Goal: Communication & Community: Answer question/provide support

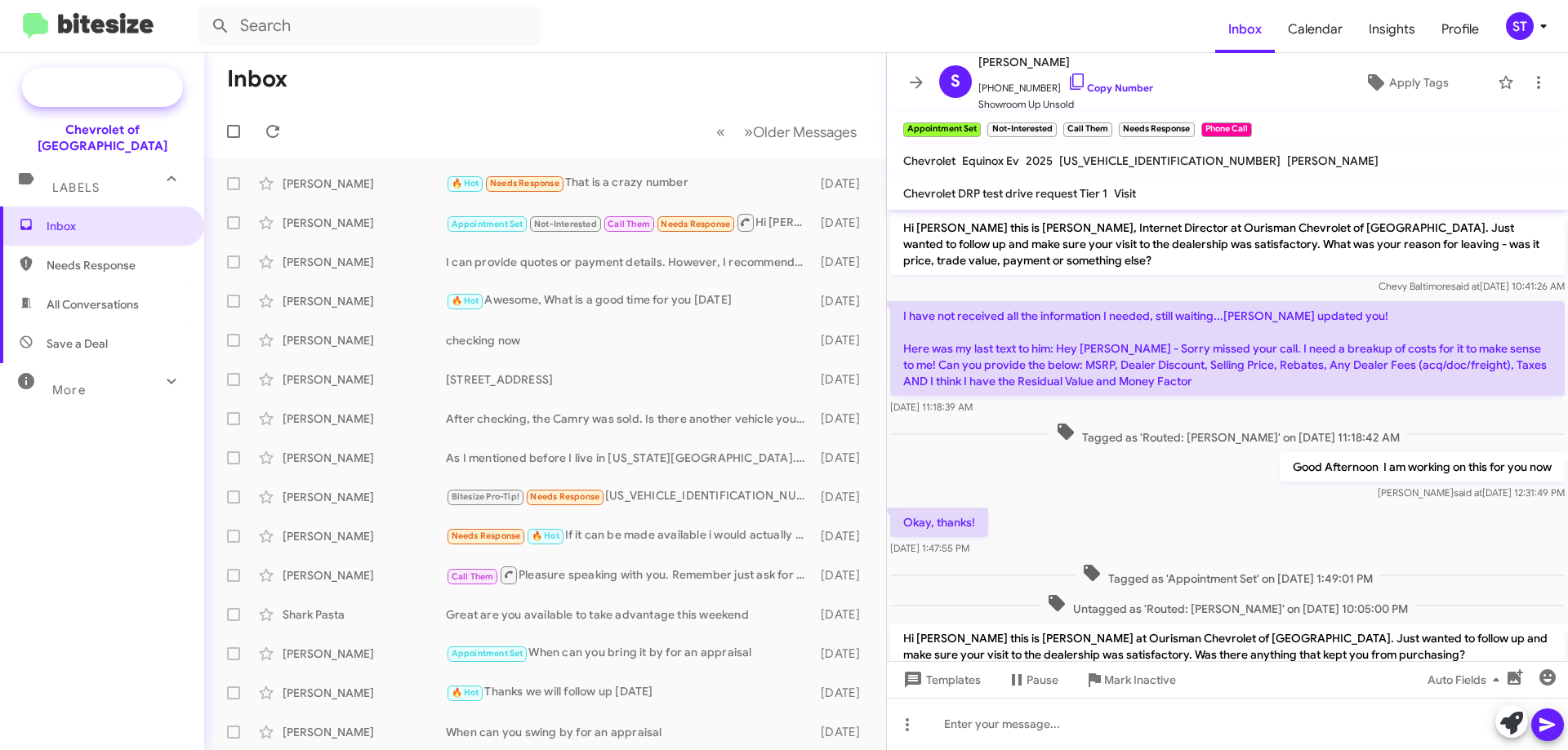
scroll to position [490, 0]
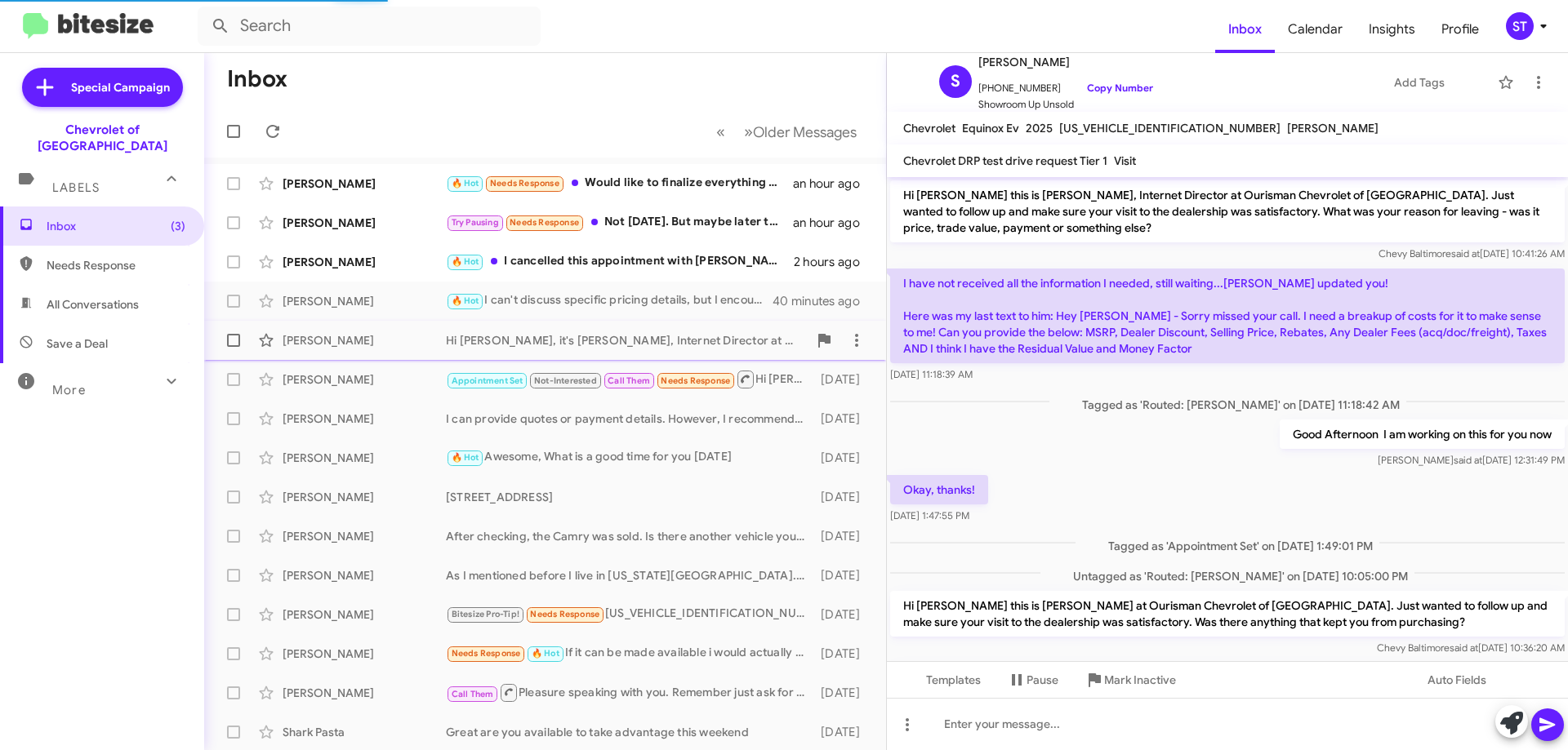
scroll to position [457, 0]
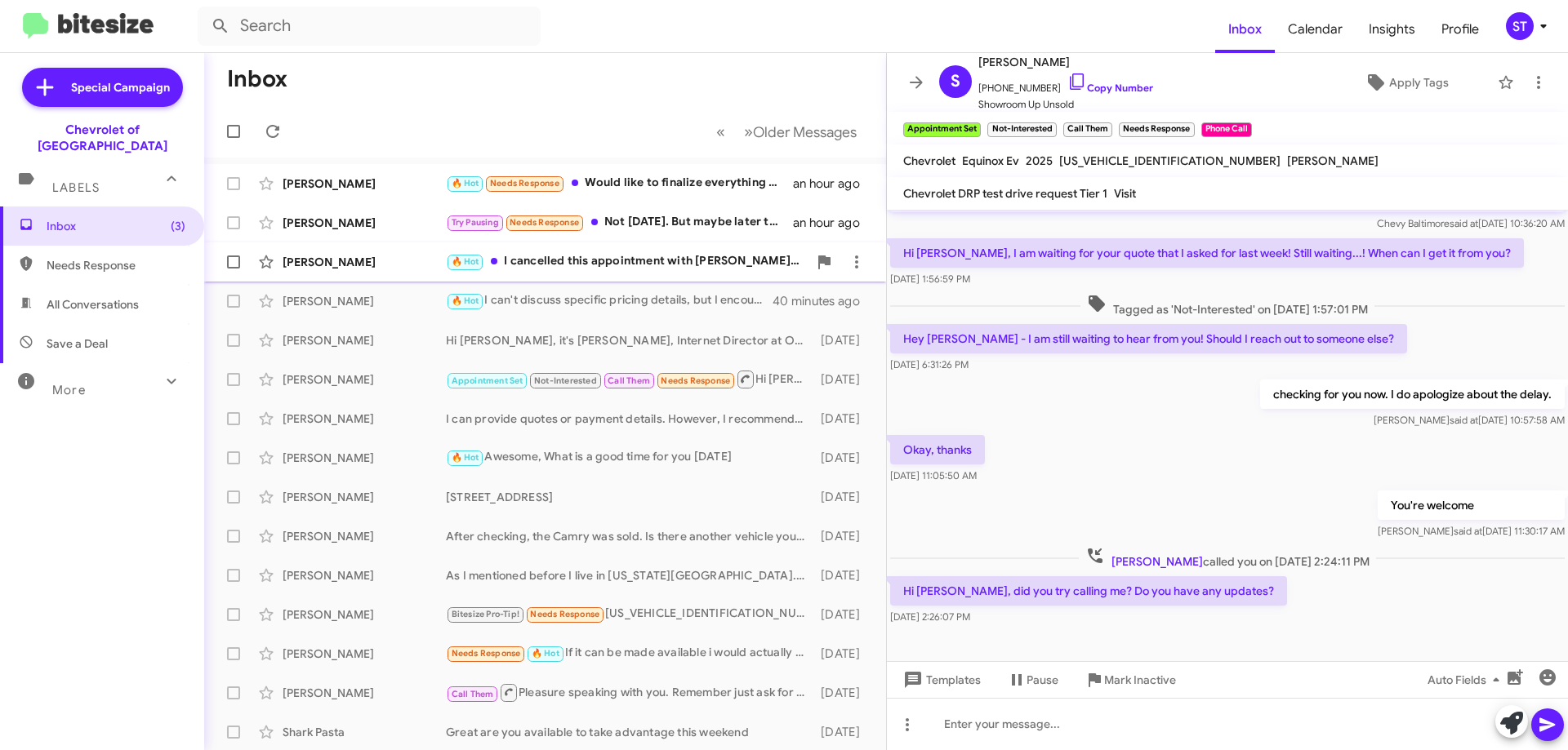
drag, startPoint x: 403, startPoint y: 256, endPoint x: 416, endPoint y: 257, distance: 13.0
click at [403, 255] on div "[PERSON_NAME]" at bounding box center [364, 262] width 164 height 16
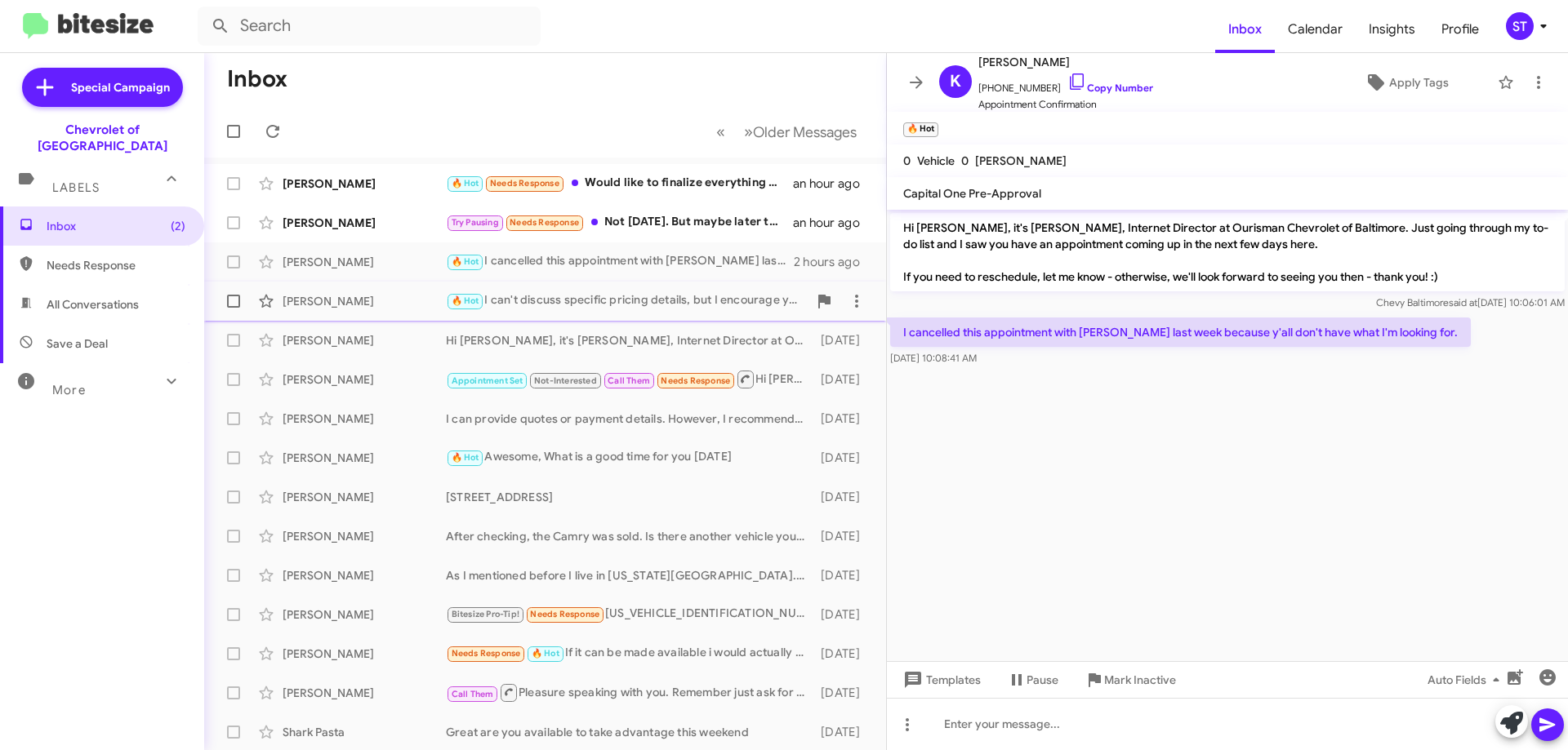
drag, startPoint x: 623, startPoint y: 259, endPoint x: 650, endPoint y: 289, distance: 40.4
click at [623, 259] on div "🔥 Hot I cancelled this appointment with [PERSON_NAME] last week because y'all d…" at bounding box center [620, 262] width 348 height 19
click at [1070, 78] on icon at bounding box center [1077, 80] width 14 height 16
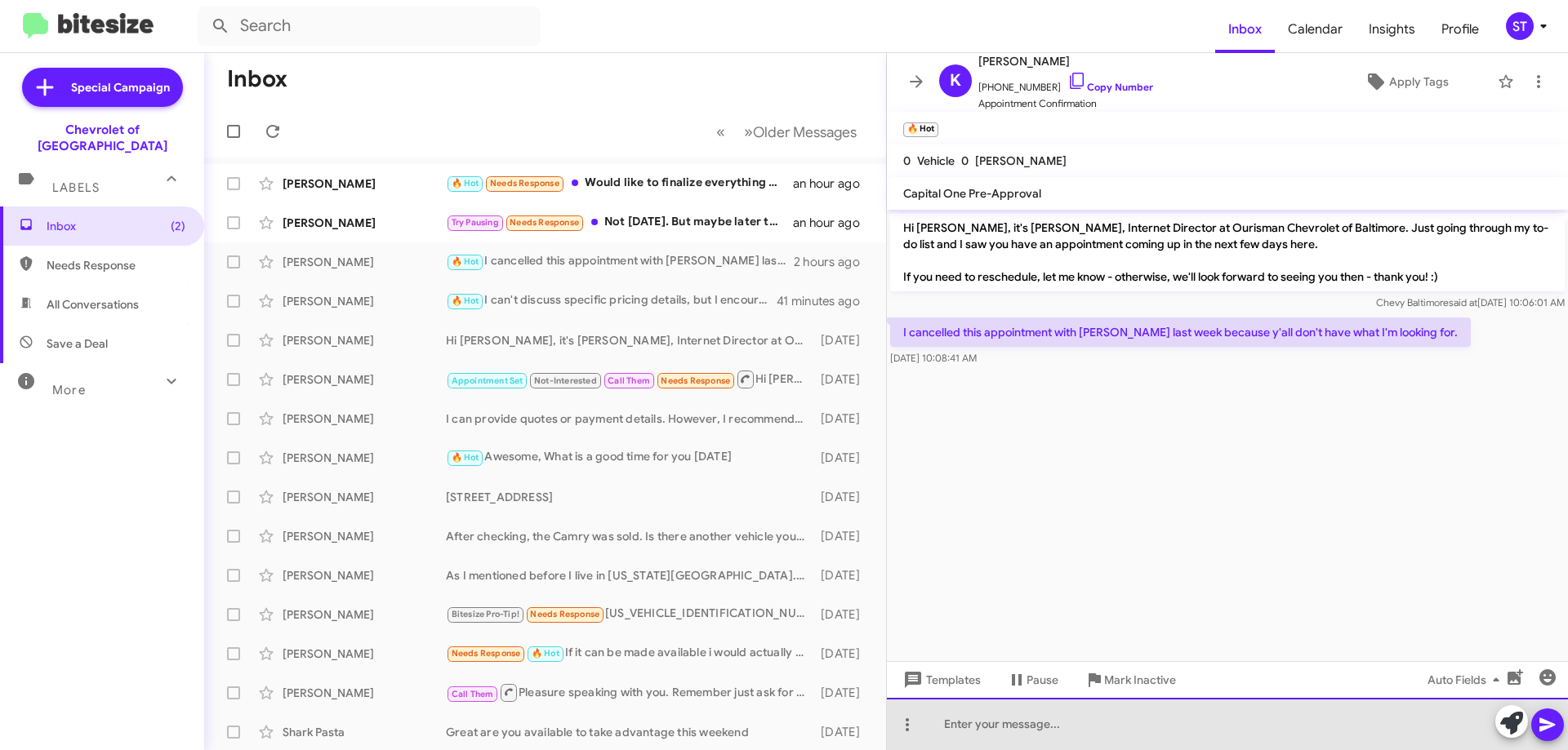
click at [1035, 733] on div at bounding box center [1227, 725] width 681 height 53
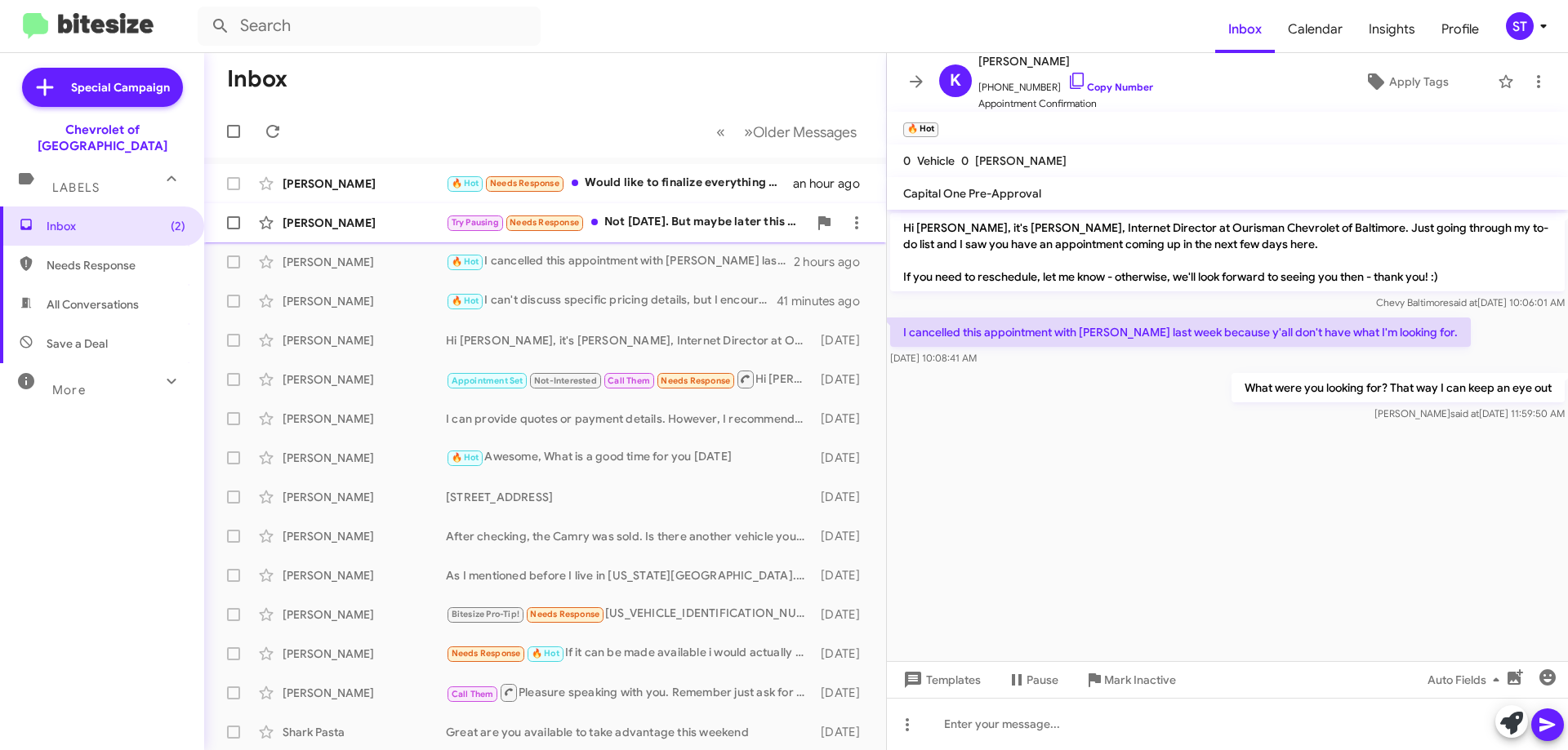
click at [592, 229] on div "Try Pausing Needs Response Not [DATE]. But maybe later this week or this weeken…" at bounding box center [627, 222] width 361 height 19
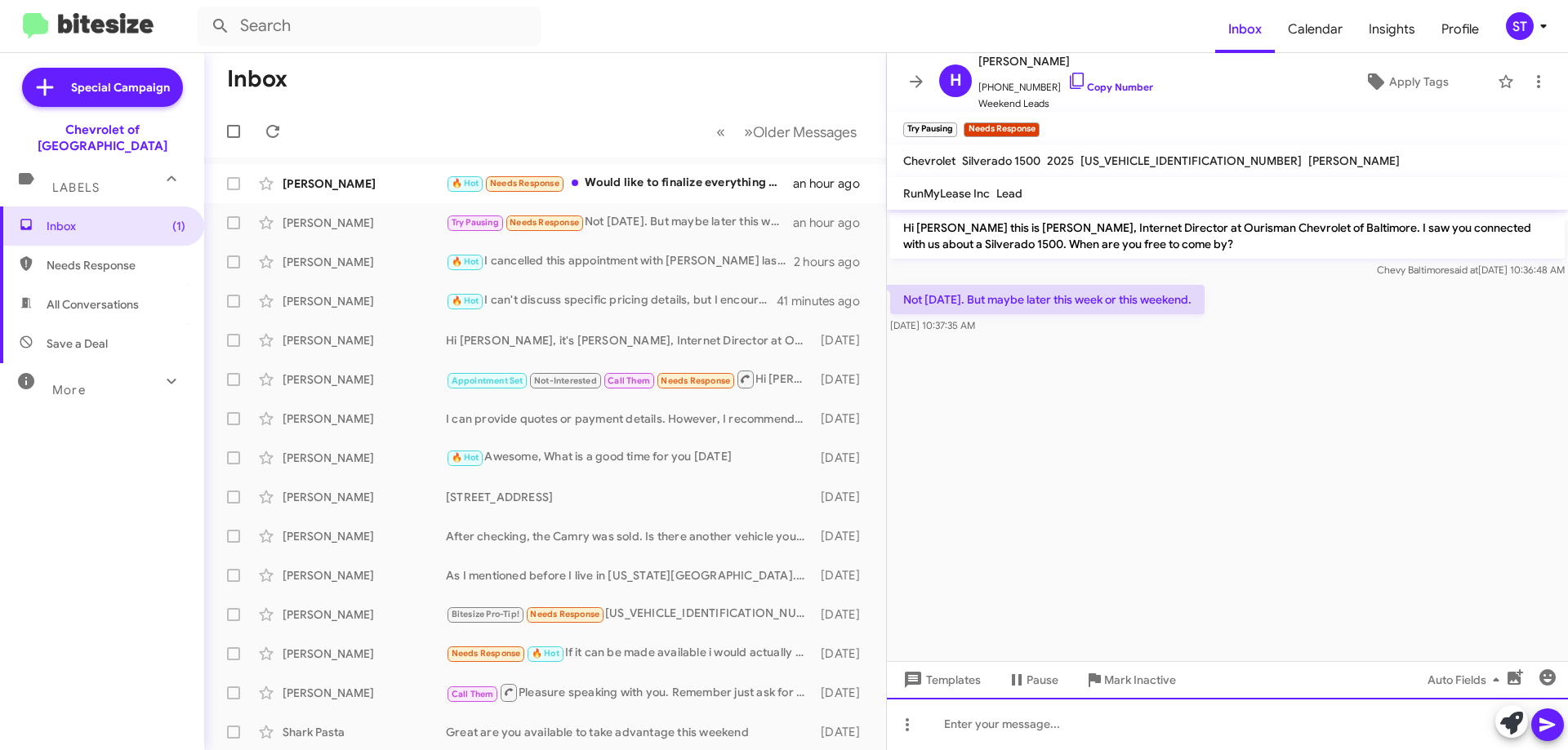
click at [1020, 741] on div at bounding box center [1227, 725] width 681 height 53
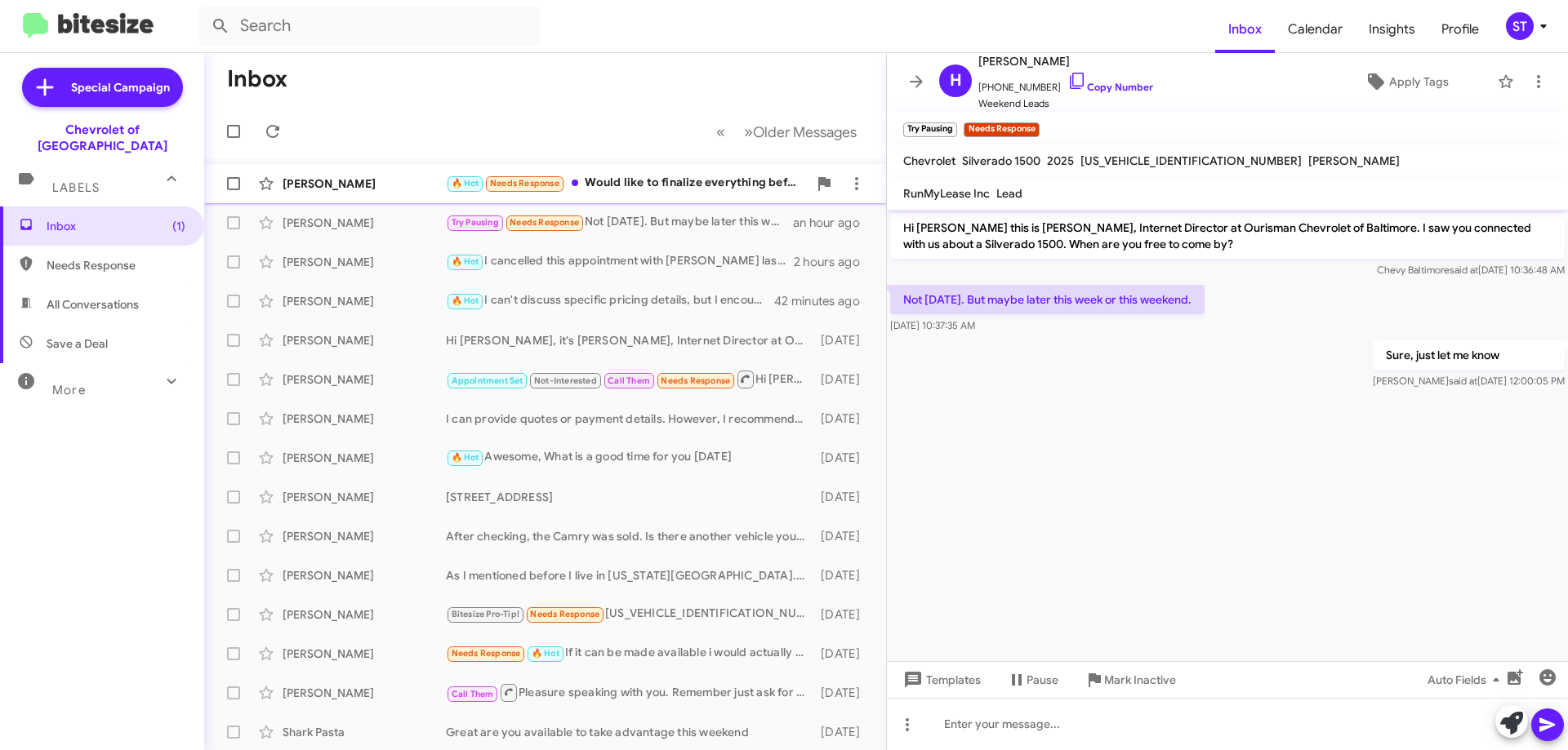
click at [638, 178] on div "🔥 Hot Needs Response Would like to finalize everything before I come by." at bounding box center [627, 184] width 361 height 19
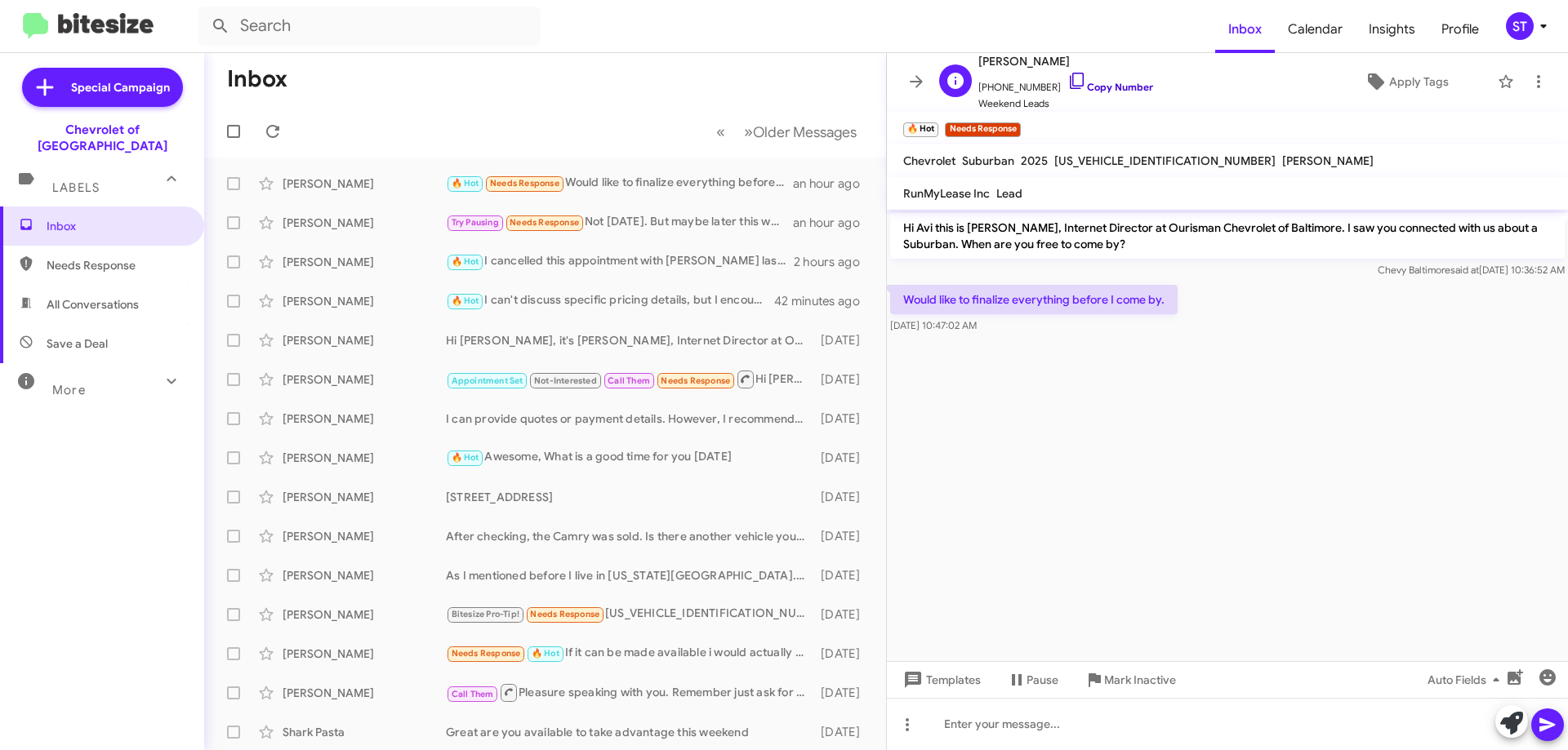
click at [1067, 81] on icon at bounding box center [1077, 80] width 20 height 20
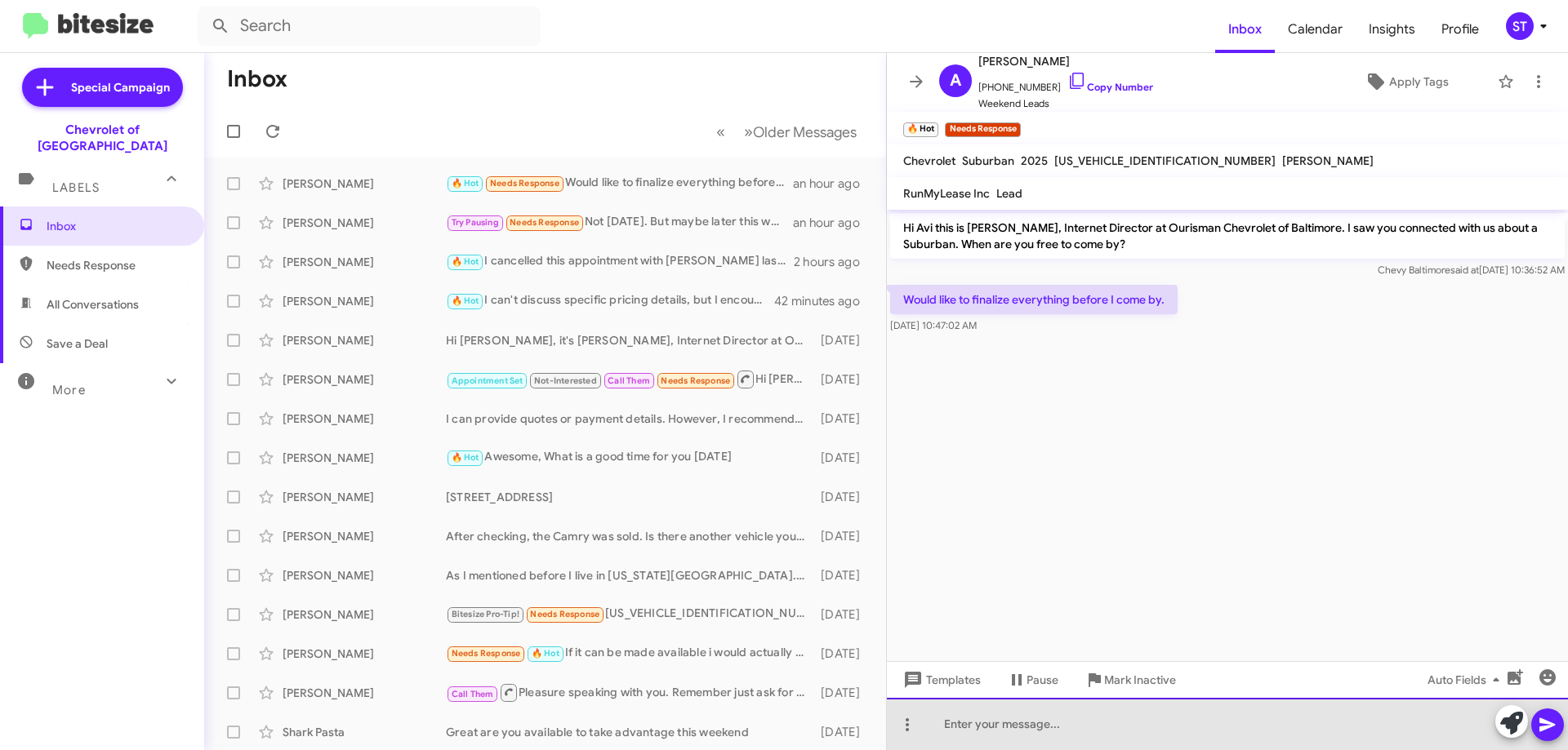
click at [1002, 749] on div at bounding box center [1227, 725] width 681 height 53
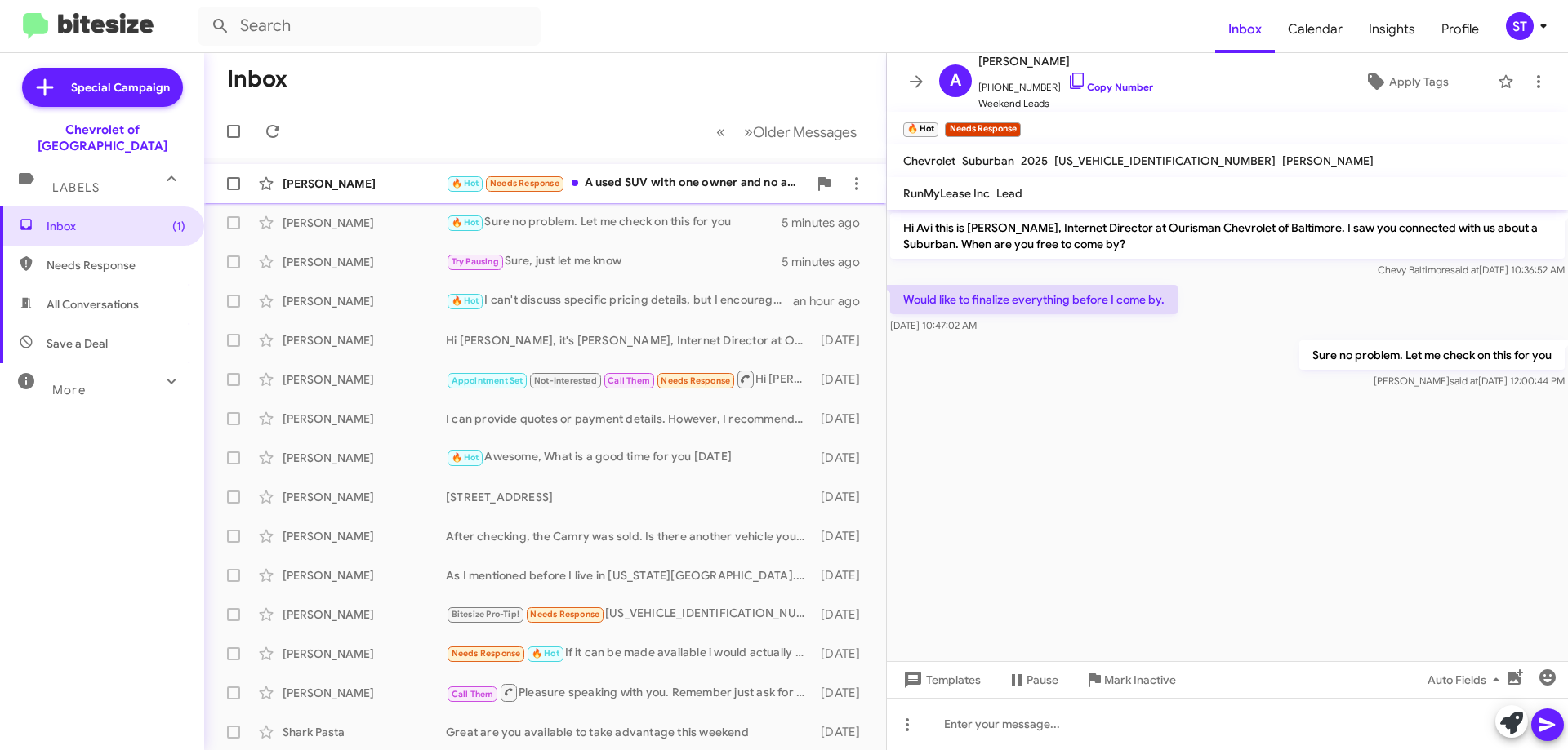
click at [669, 176] on div "🔥 Hot Needs Response A used SUV with one owner and no accidents, mileage under …" at bounding box center [627, 184] width 361 height 19
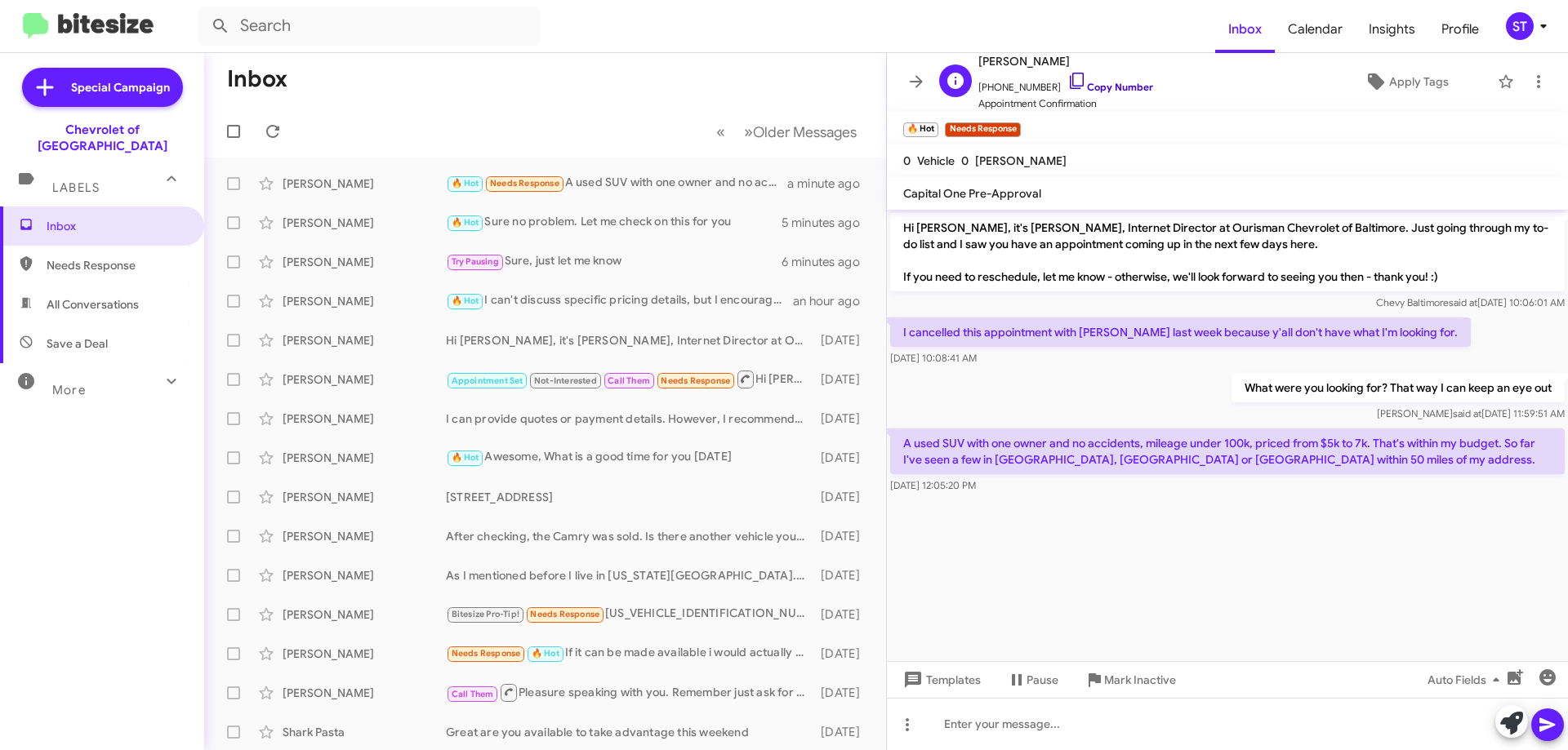
click at [1070, 72] on icon at bounding box center [1077, 80] width 20 height 20
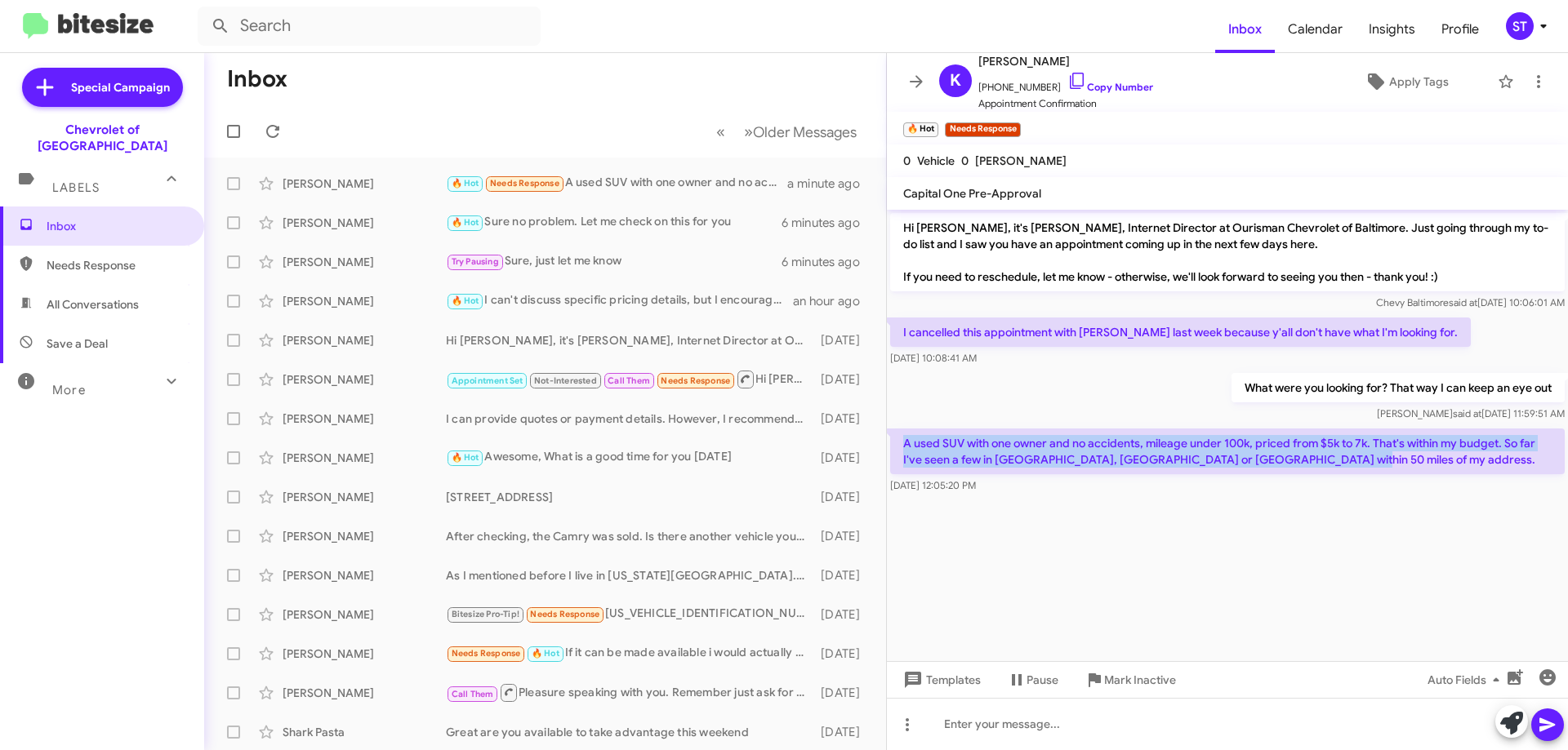
drag, startPoint x: 903, startPoint y: 442, endPoint x: 1317, endPoint y: 471, distance: 415.0
click at [1317, 471] on p "A used SUV with one owner and no accidents, mileage under 100k, priced from $5k…" at bounding box center [1227, 451] width 675 height 46
click at [1143, 458] on p "A used SUV with one owner and no accidents, mileage under 100k, priced from $5k…" at bounding box center [1227, 451] width 675 height 46
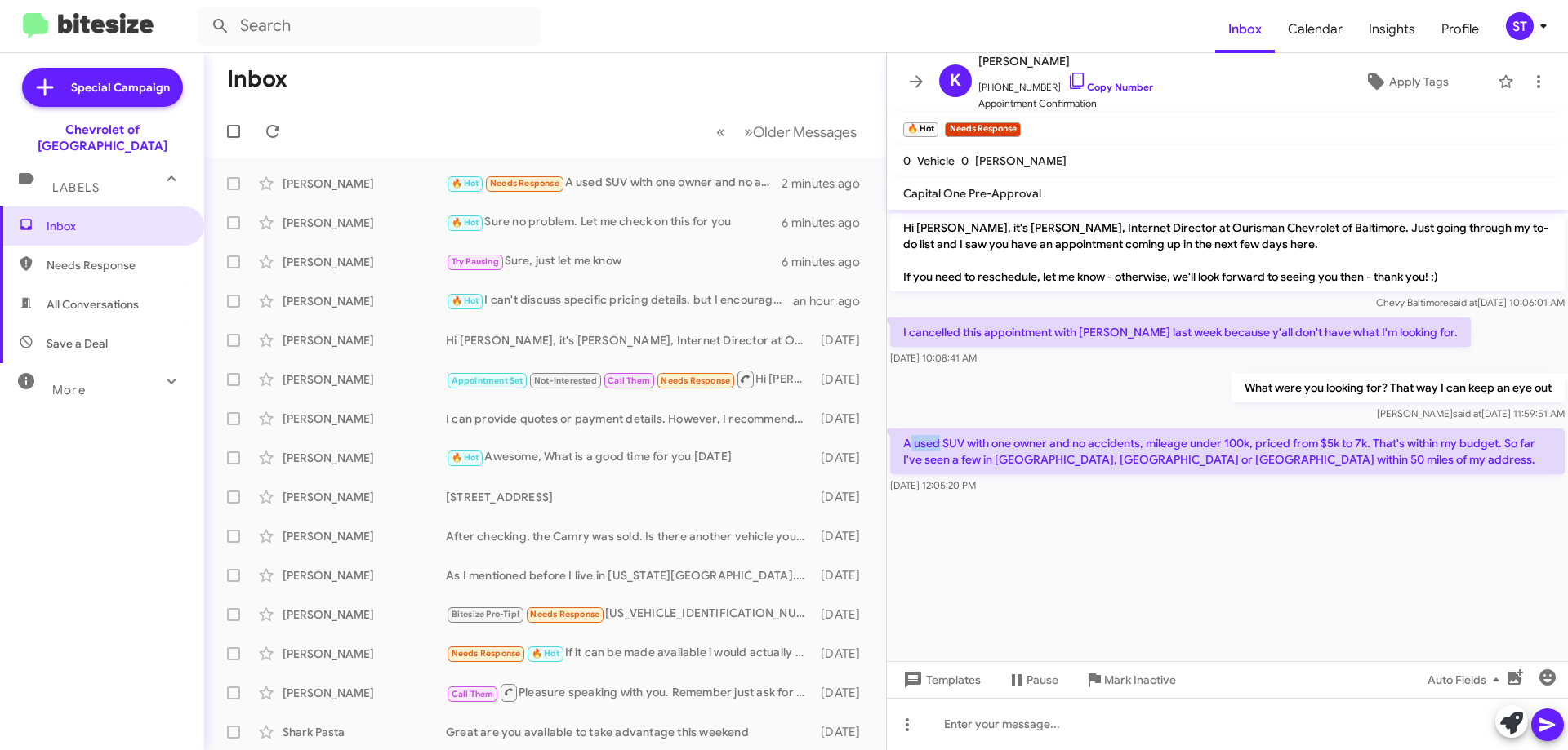
drag, startPoint x: 908, startPoint y: 442, endPoint x: 938, endPoint y: 448, distance: 30.6
click at [938, 448] on p "A used SUV with one owner and no accidents, mileage under 100k, priced from $5k…" at bounding box center [1227, 451] width 675 height 46
click at [1039, 519] on cdk-virtual-scroll-viewport "Hi [PERSON_NAME], it's [PERSON_NAME], Internet Director at Ourisman Chevrolet o…" at bounding box center [1227, 436] width 681 height 452
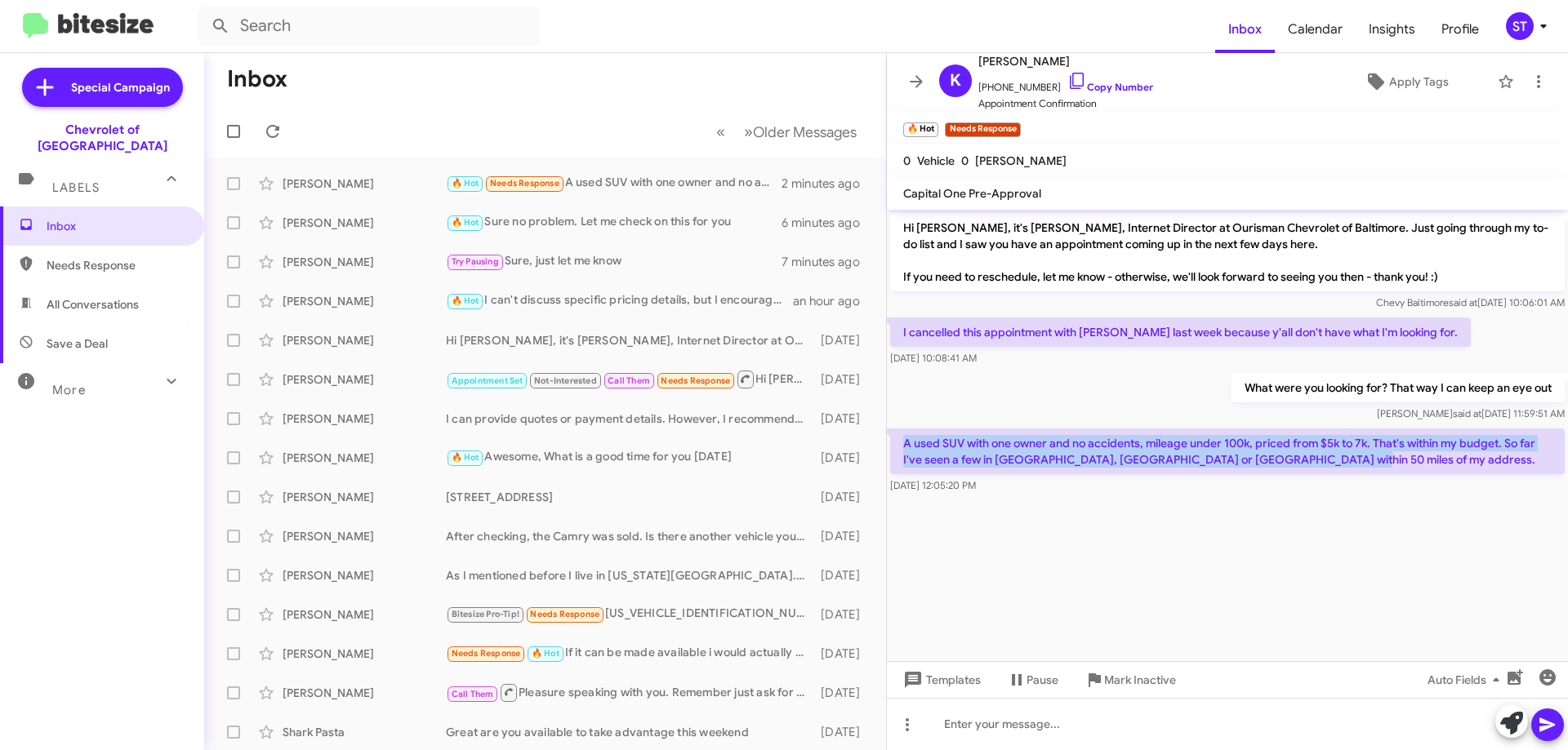
drag, startPoint x: 904, startPoint y: 437, endPoint x: 1330, endPoint y: 470, distance: 427.3
click at [1330, 470] on p "A used SUV with one owner and no accidents, mileage under 100k, priced from $5k…" at bounding box center [1227, 451] width 675 height 46
copy p "A used SUV with one owner and no accidents, mileage under 100k, priced from $5k…"
